Goal: Transaction & Acquisition: Purchase product/service

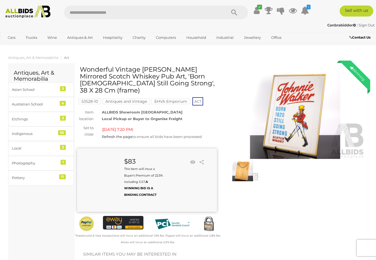
click at [308, 15] on icon at bounding box center [305, 11] width 8 height 10
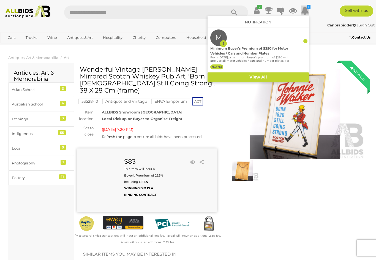
click at [278, 56] on div "Minimum Buyer's Premium of $250 for Motor Vehicles / Cars and Number Plates" at bounding box center [250, 51] width 79 height 10
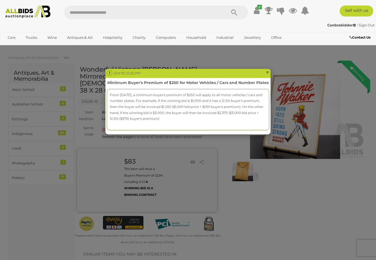
click at [268, 73] on span "×" at bounding box center [267, 72] width 3 height 7
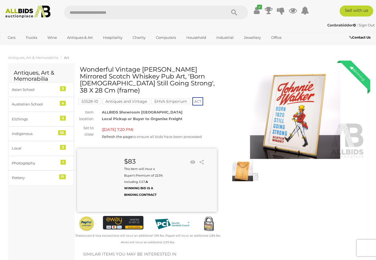
click at [260, 12] on icon at bounding box center [257, 11] width 6 height 10
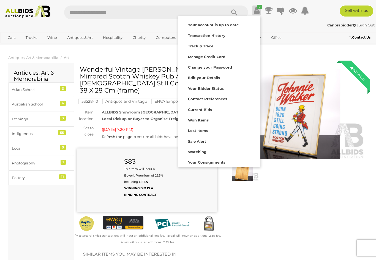
click at [254, 26] on div "Your account is up to date" at bounding box center [219, 24] width 79 height 8
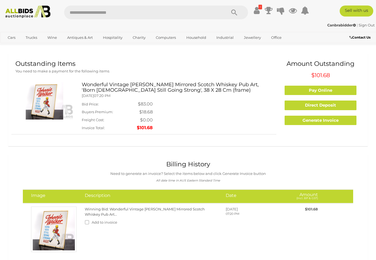
click at [319, 105] on link "Direct Deposit" at bounding box center [321, 106] width 72 height 10
click at [260, 10] on icon at bounding box center [257, 11] width 6 height 10
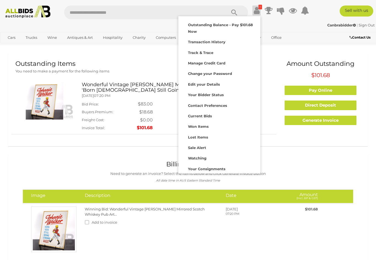
click at [330, 107] on div at bounding box center [188, 130] width 376 height 260
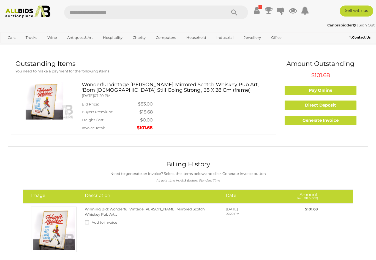
click at [332, 106] on link "Direct Deposit" at bounding box center [321, 106] width 72 height 10
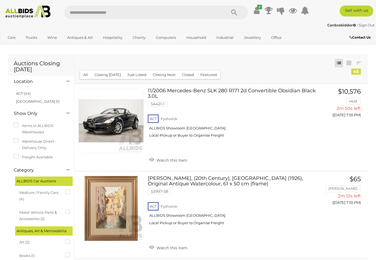
click at [261, 11] on link "✔" at bounding box center [257, 11] width 8 height 10
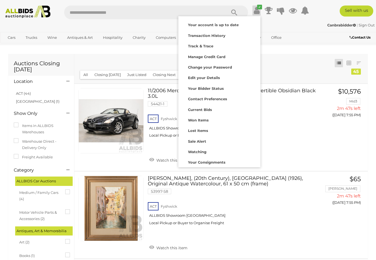
click at [257, 28] on div "Your account is up to date" at bounding box center [219, 24] width 79 height 8
click at [286, 211] on div at bounding box center [188, 130] width 376 height 260
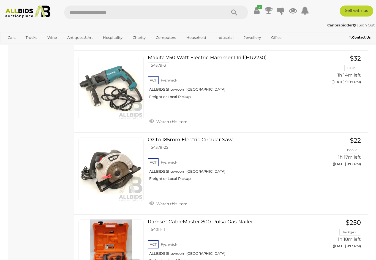
scroll to position [3038, 0]
